Goal: Information Seeking & Learning: Learn about a topic

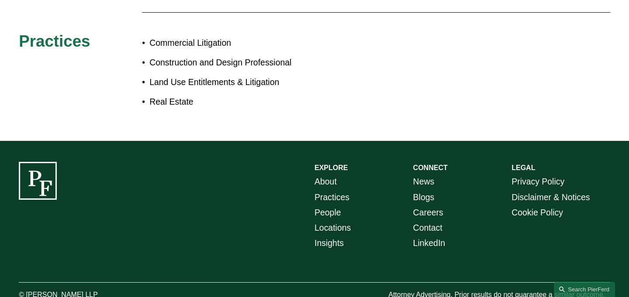
scroll to position [528, 0]
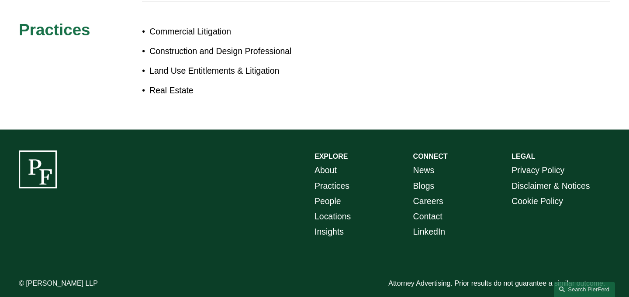
click at [327, 163] on link "About" at bounding box center [325, 170] width 22 height 15
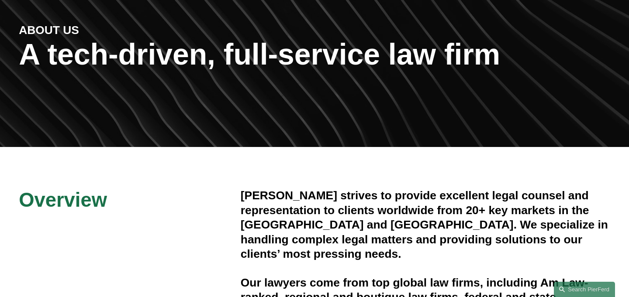
scroll to position [105, 0]
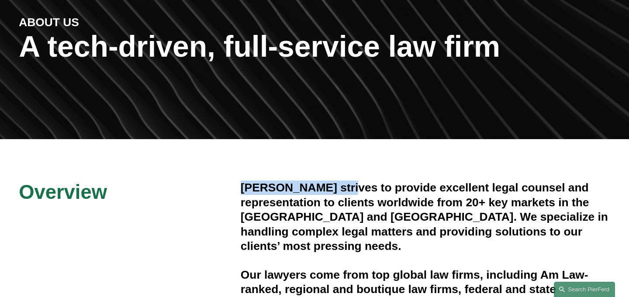
drag, startPoint x: 241, startPoint y: 189, endPoint x: 343, endPoint y: 190, distance: 102.2
click at [343, 190] on h4 "[PERSON_NAME] strives to provide excellent legal counsel and representation to …" at bounding box center [425, 217] width 369 height 73
copy h4 "[PERSON_NAME]"
